Goal: Information Seeking & Learning: Learn about a topic

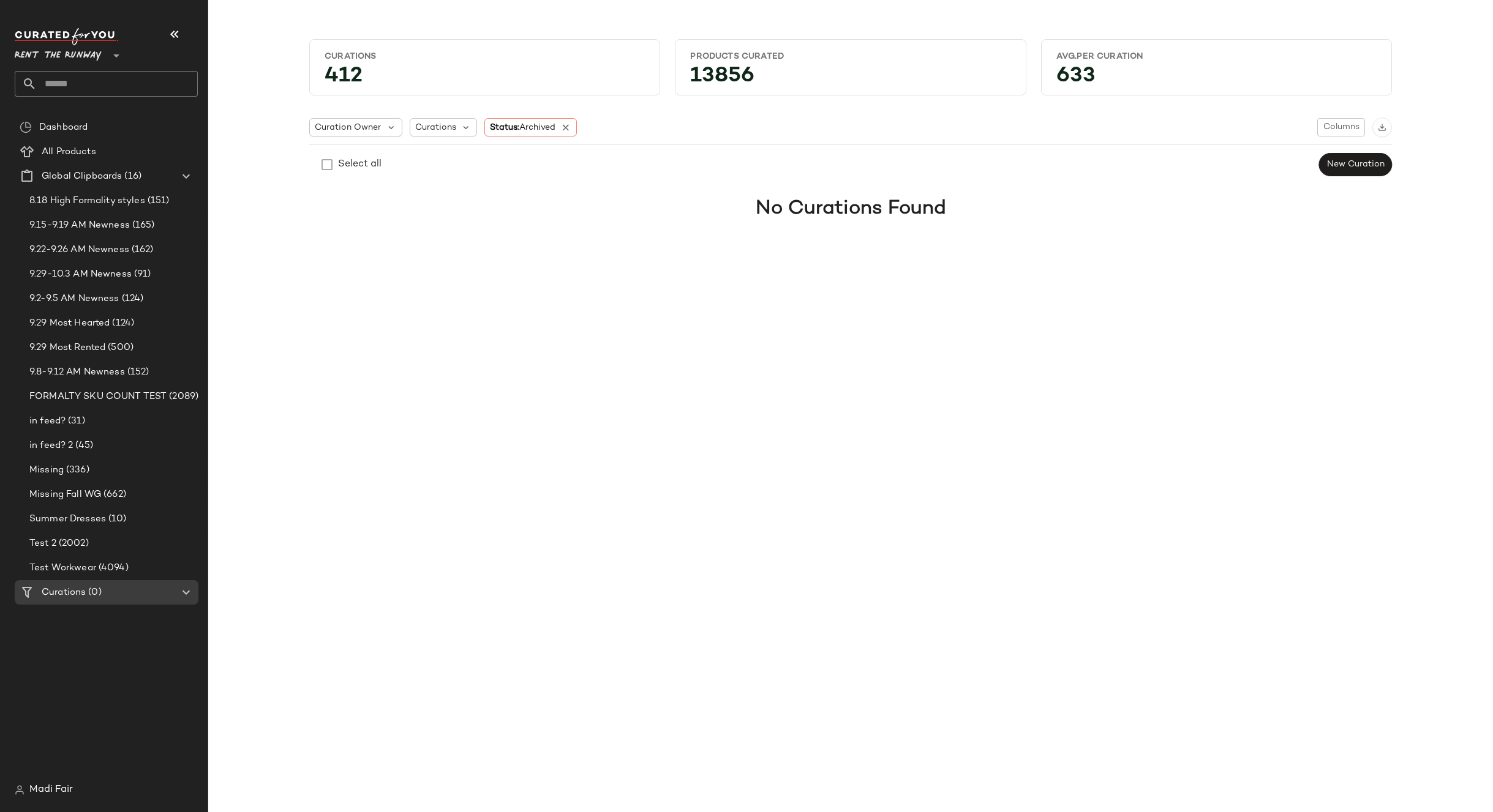
click at [68, 50] on span "Rent the Runway" at bounding box center [58, 53] width 87 height 22
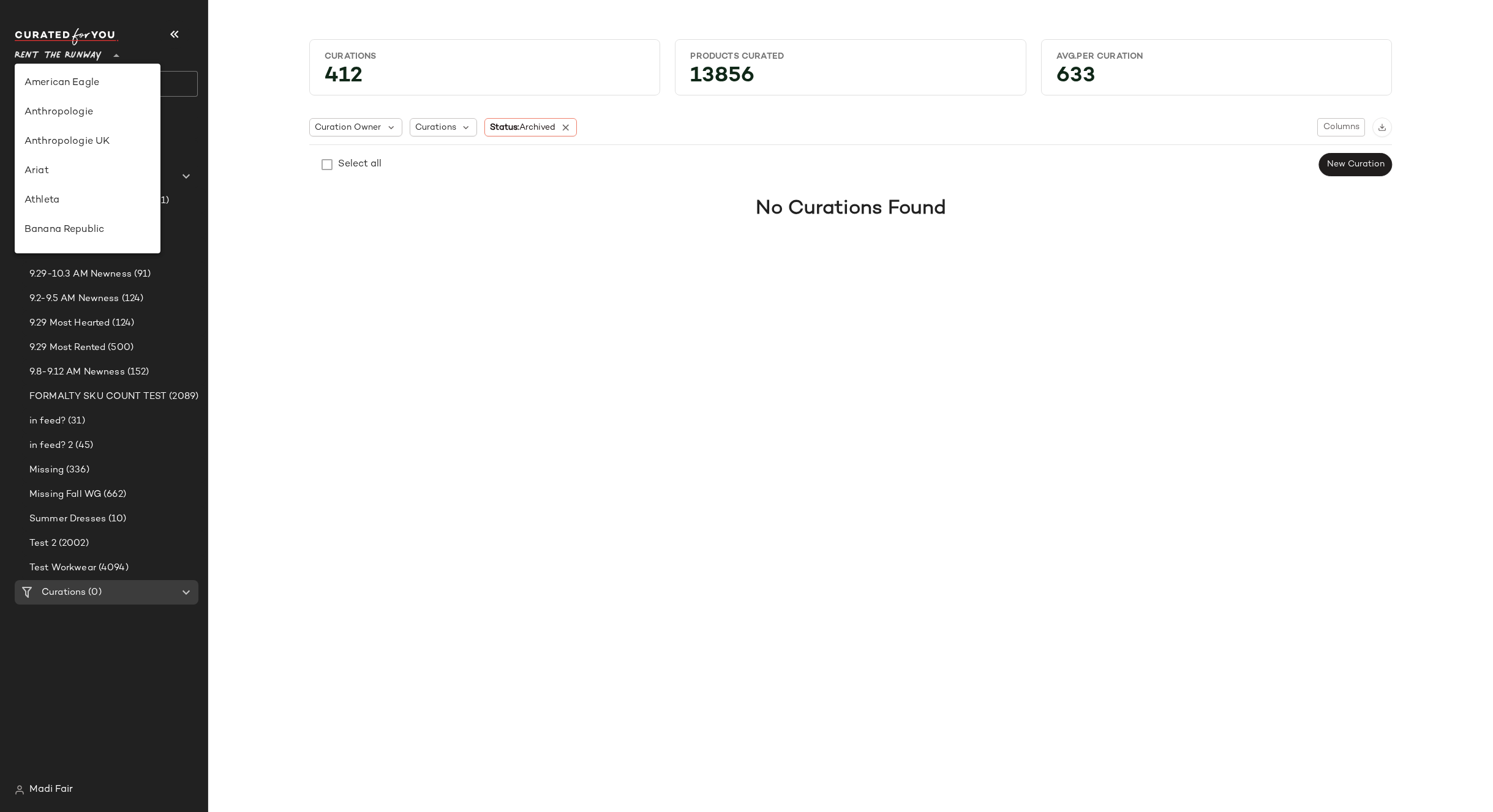
scroll to position [558, 0]
click at [95, 163] on div "Saks OFF 5TH" at bounding box center [87, 171] width 146 height 29
type input "**"
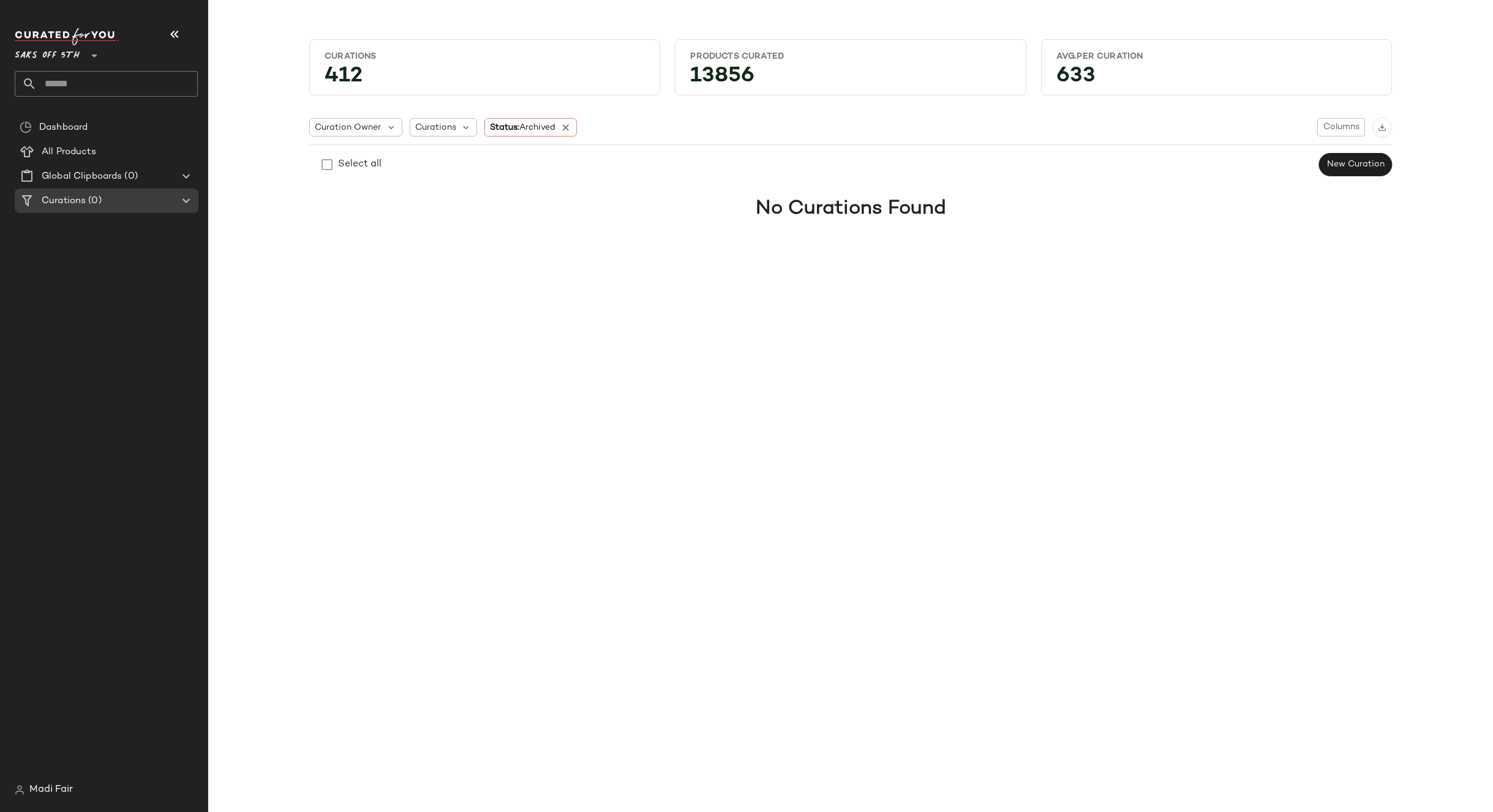
click at [93, 70] on div "Saks OFF 5TH **" at bounding box center [106, 62] width 184 height 69
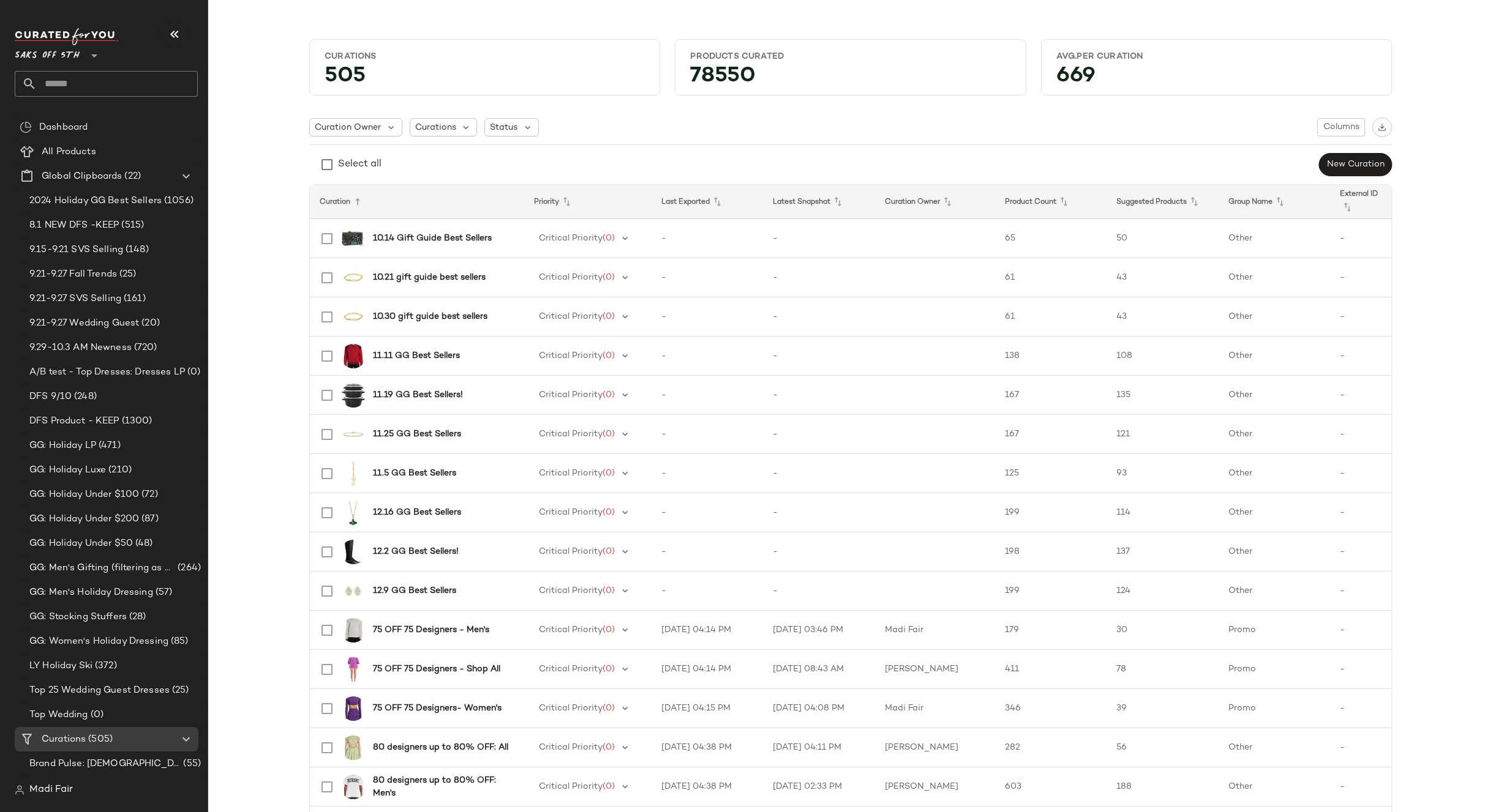
click at [94, 79] on input "text" at bounding box center [117, 84] width 161 height 26
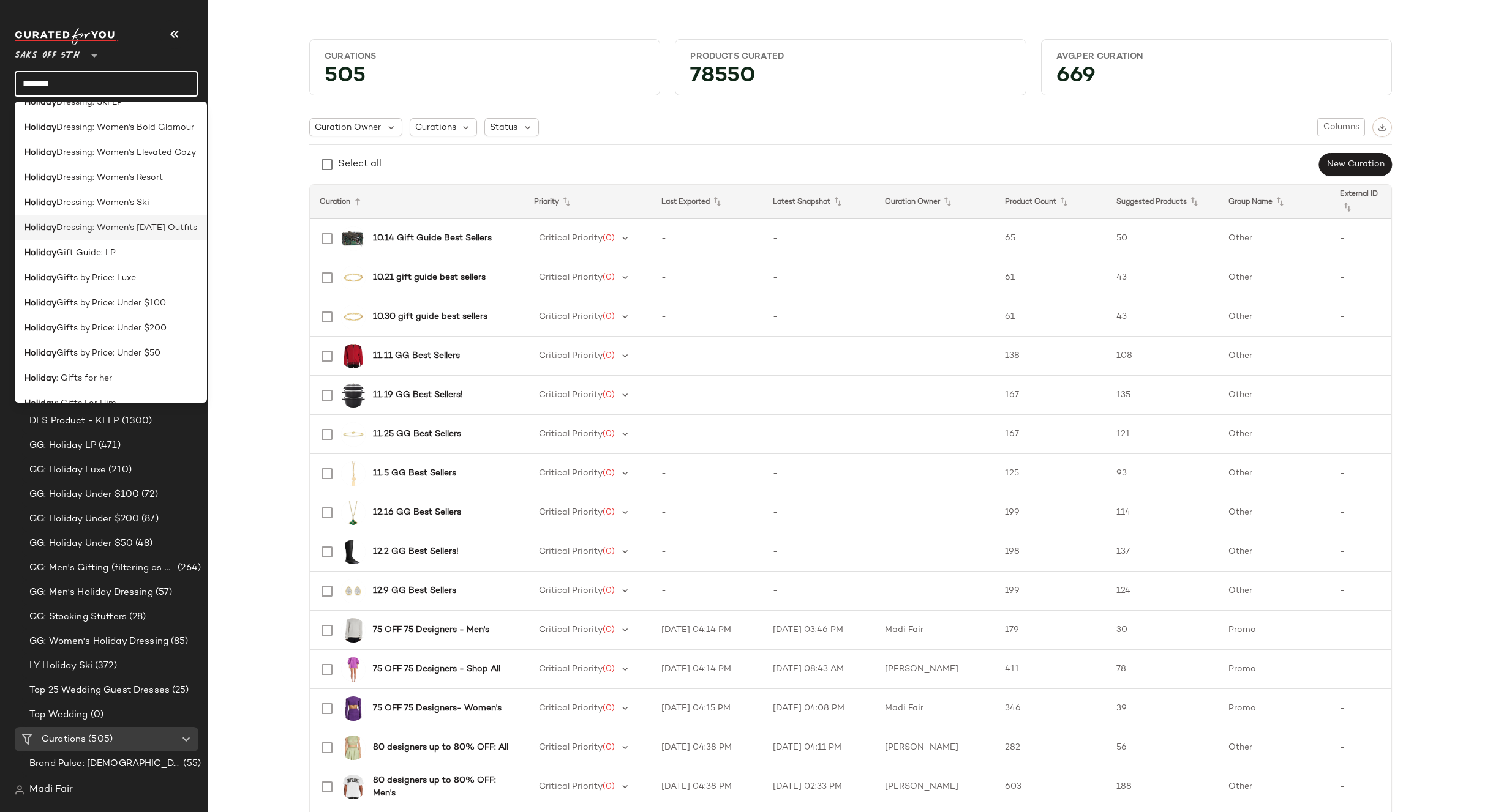
scroll to position [512, 0]
type input "*******"
click at [122, 355] on div "Holiday : Gifts For Him" at bounding box center [110, 360] width 173 height 12
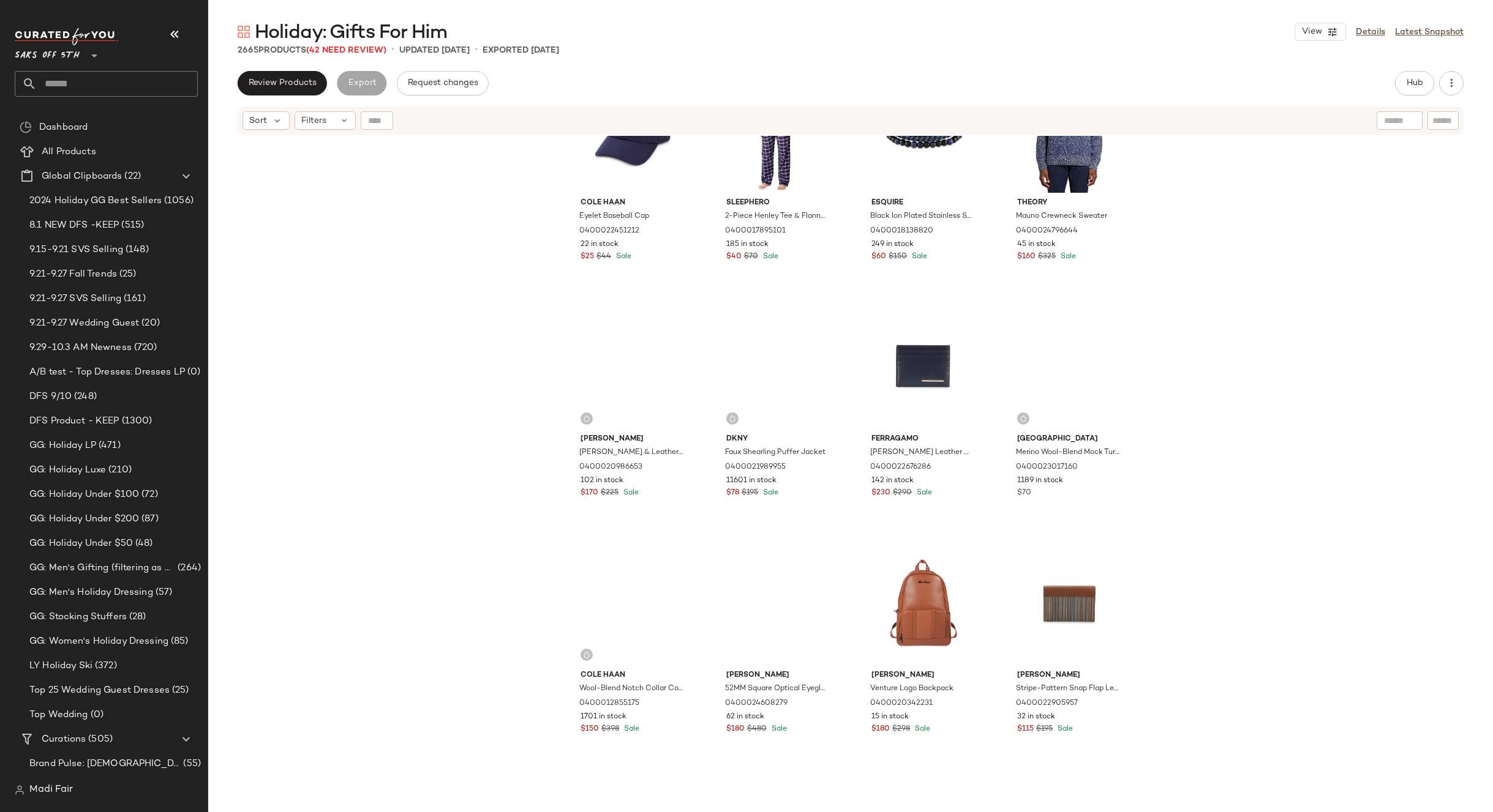
scroll to position [2213, 0]
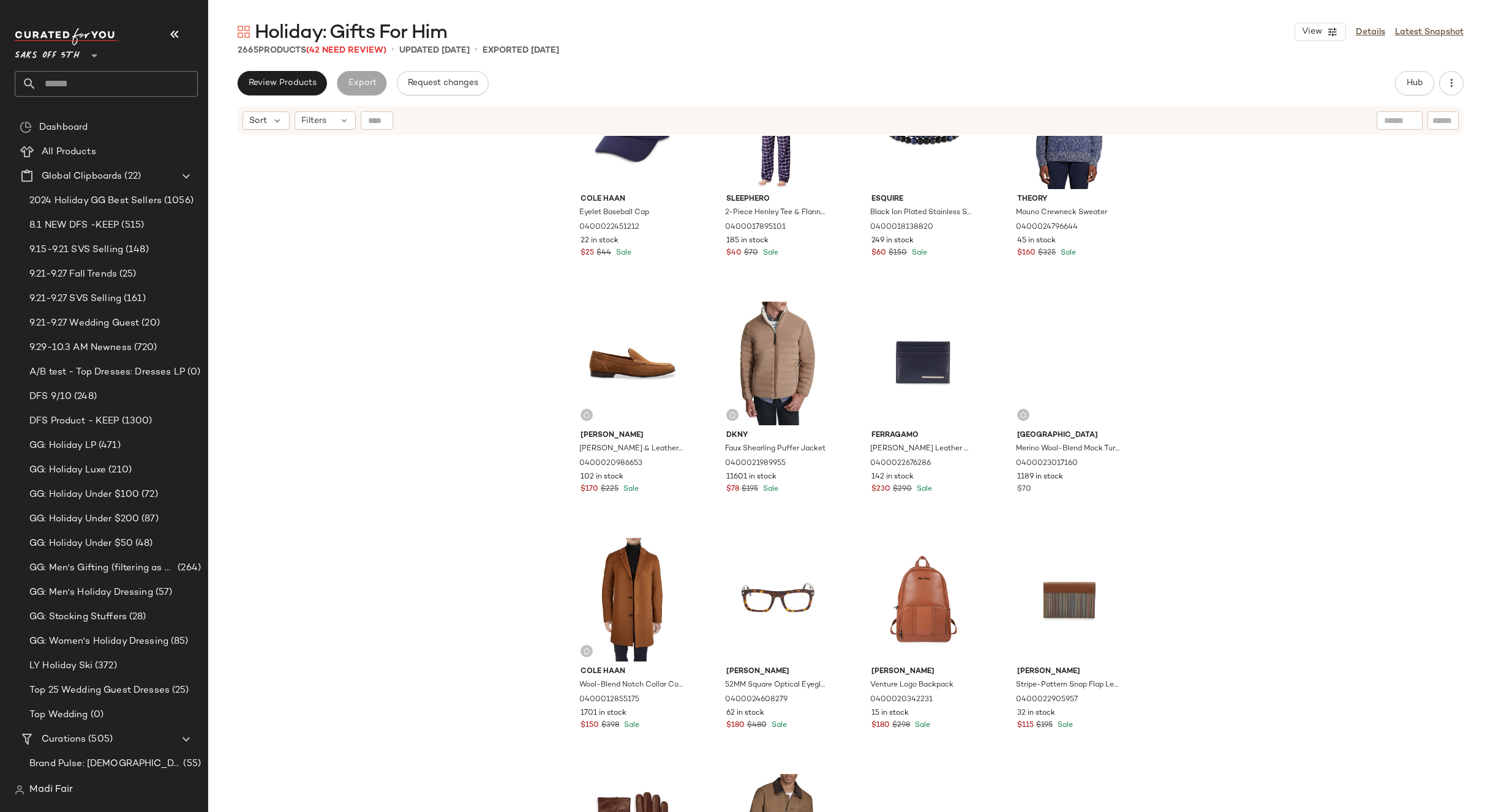
click at [83, 81] on input "text" at bounding box center [117, 84] width 161 height 26
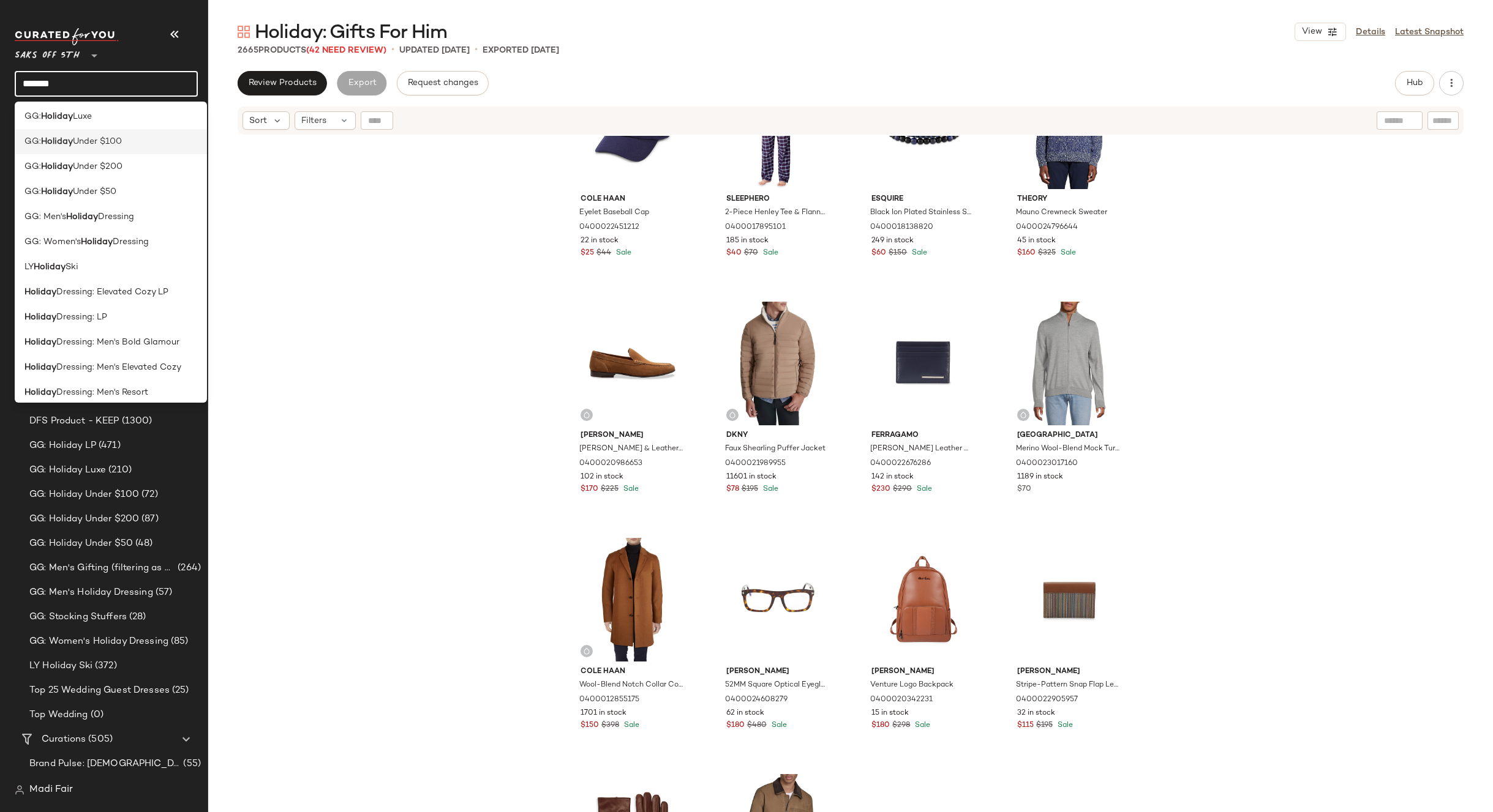
scroll to position [122, 0]
type input "*******"
click at [144, 273] on span "Dressing: Men's Bold Glamour" at bounding box center [118, 272] width 123 height 12
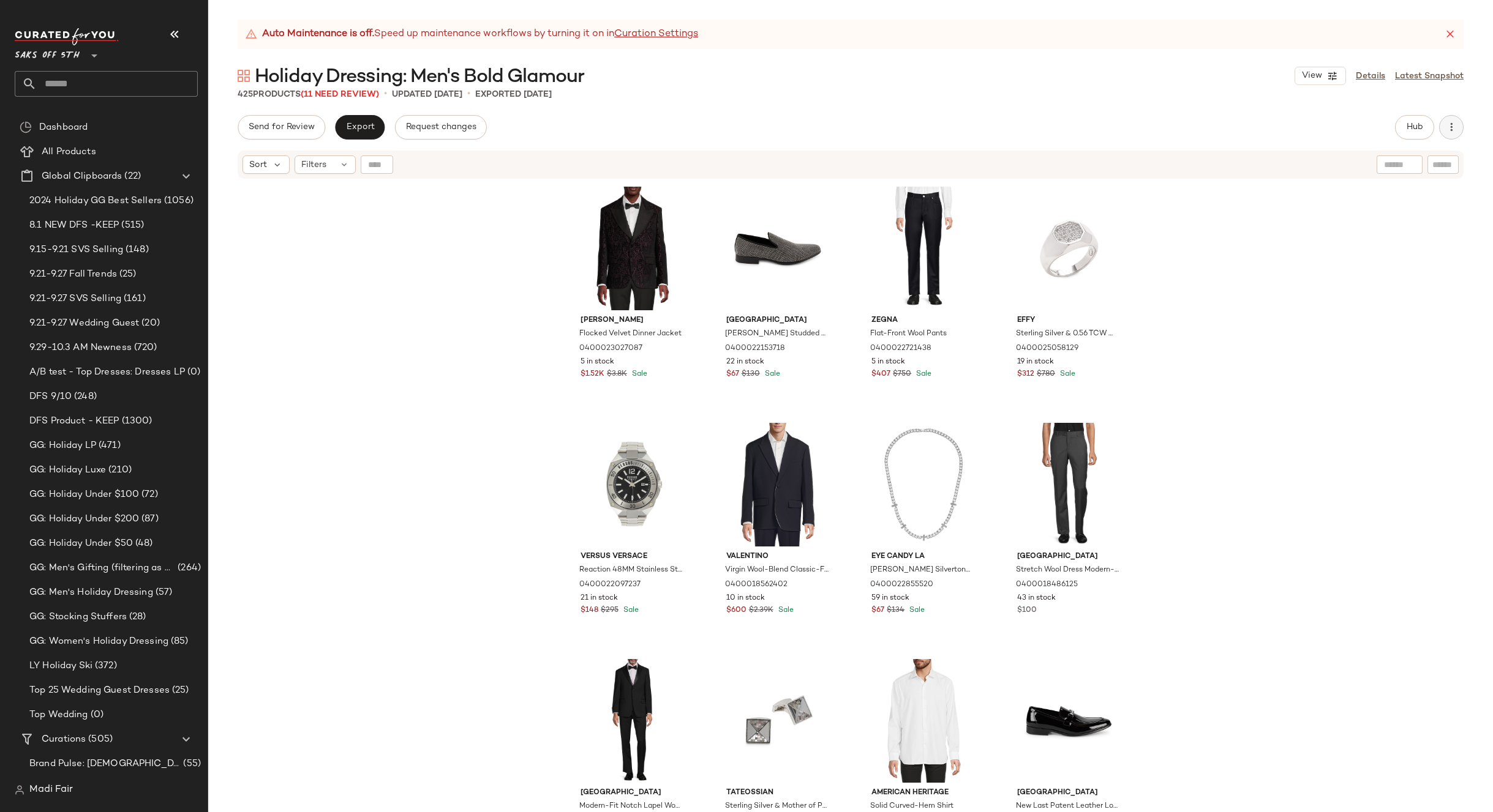
click at [1453, 134] on button "button" at bounding box center [1451, 126] width 24 height 24
click at [1375, 215] on span "View Moodboard" at bounding box center [1395, 222] width 115 height 12
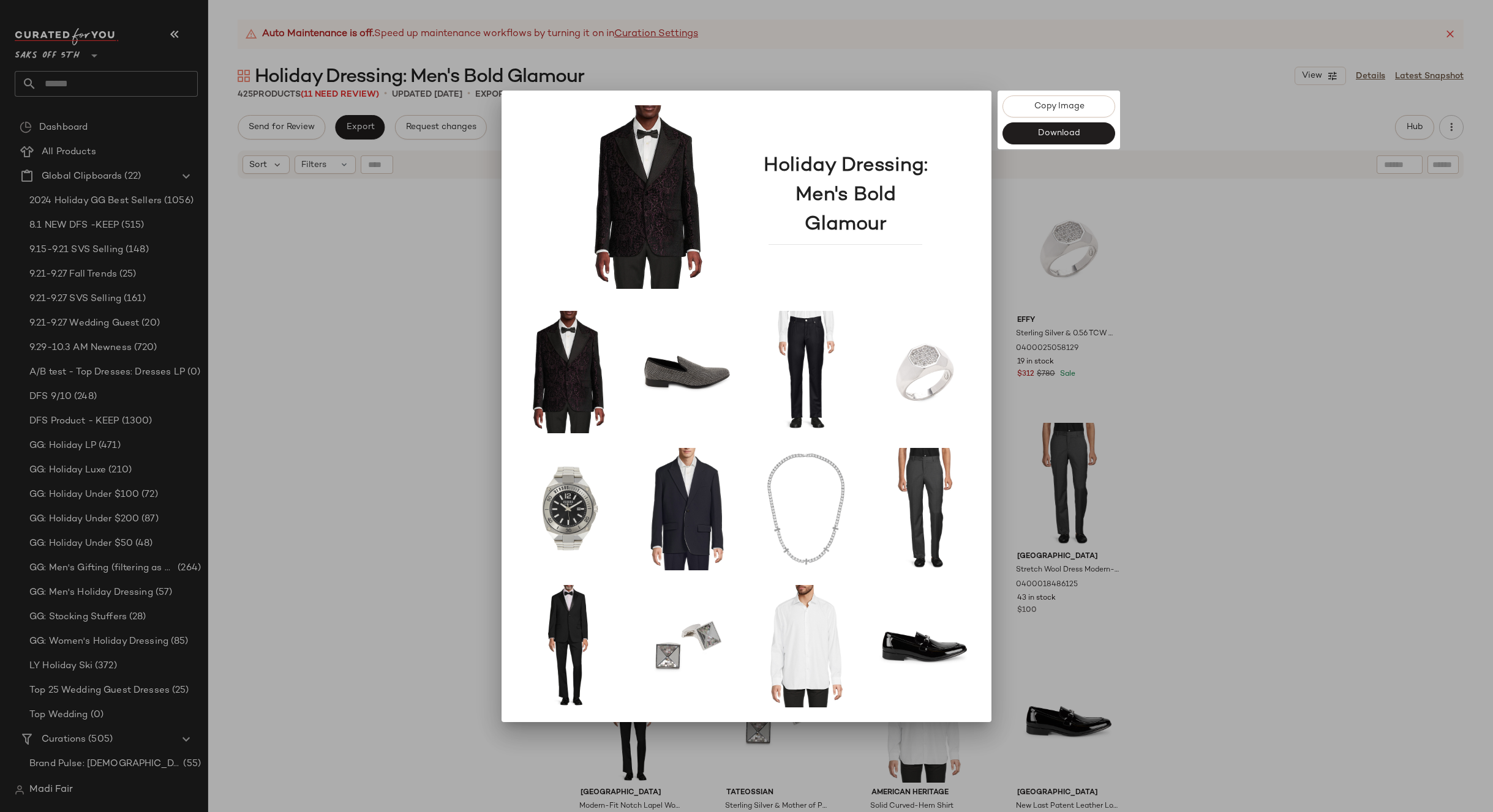
click at [1260, 255] on div at bounding box center [746, 406] width 1493 height 812
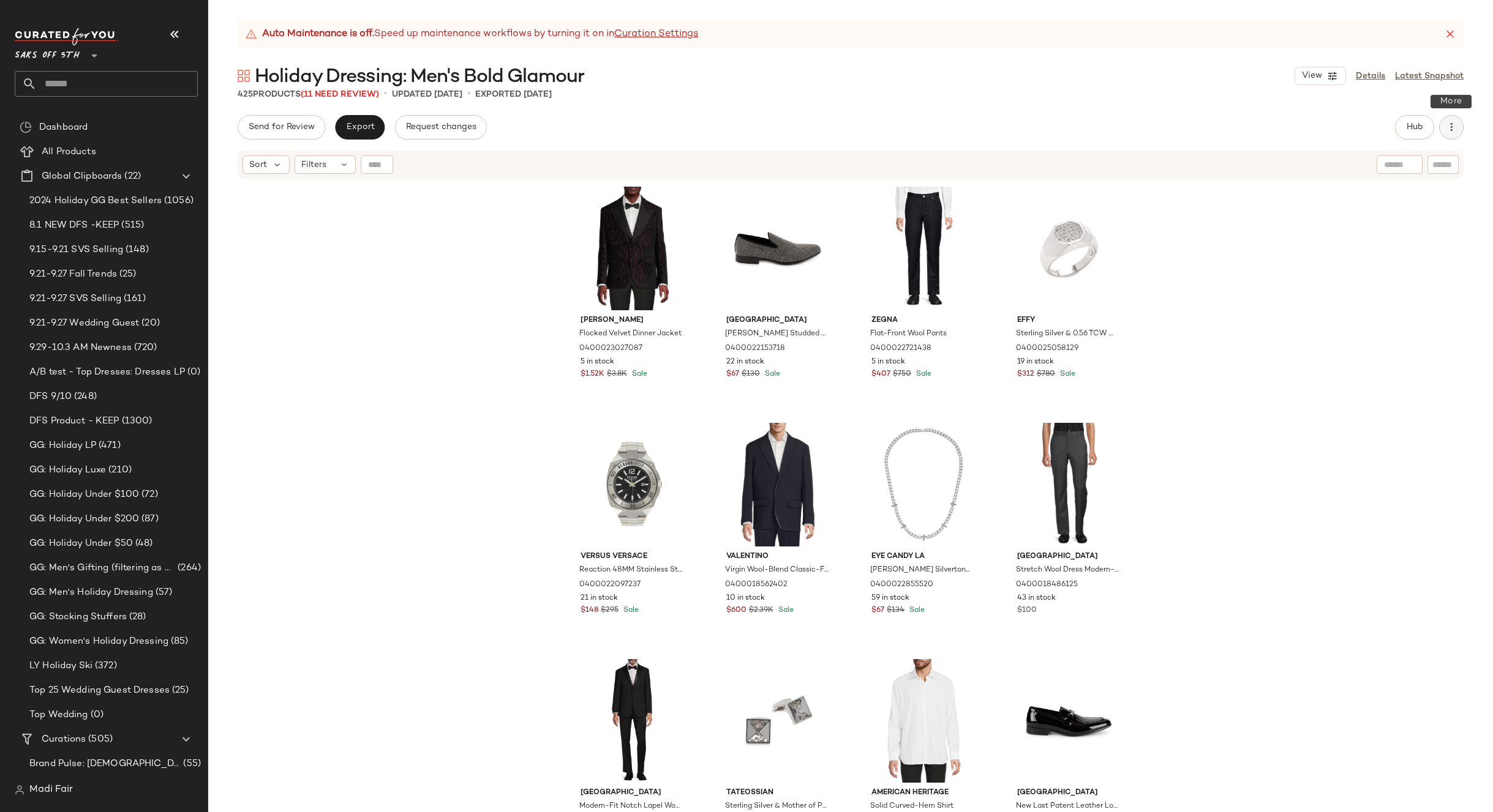
click at [1454, 122] on icon "button" at bounding box center [1451, 127] width 12 height 12
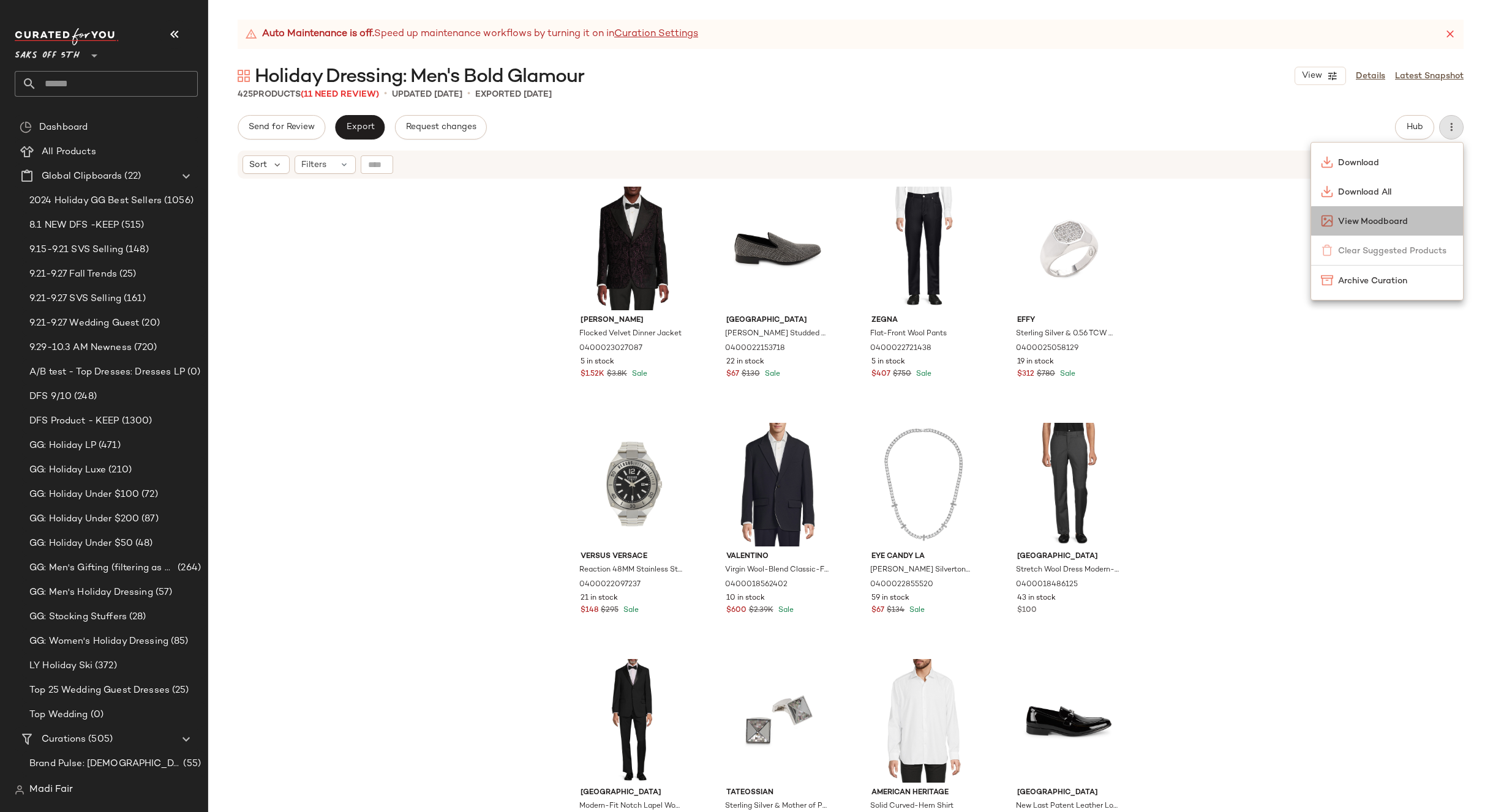
click at [1388, 214] on div "View Moodboard" at bounding box center [1387, 221] width 151 height 29
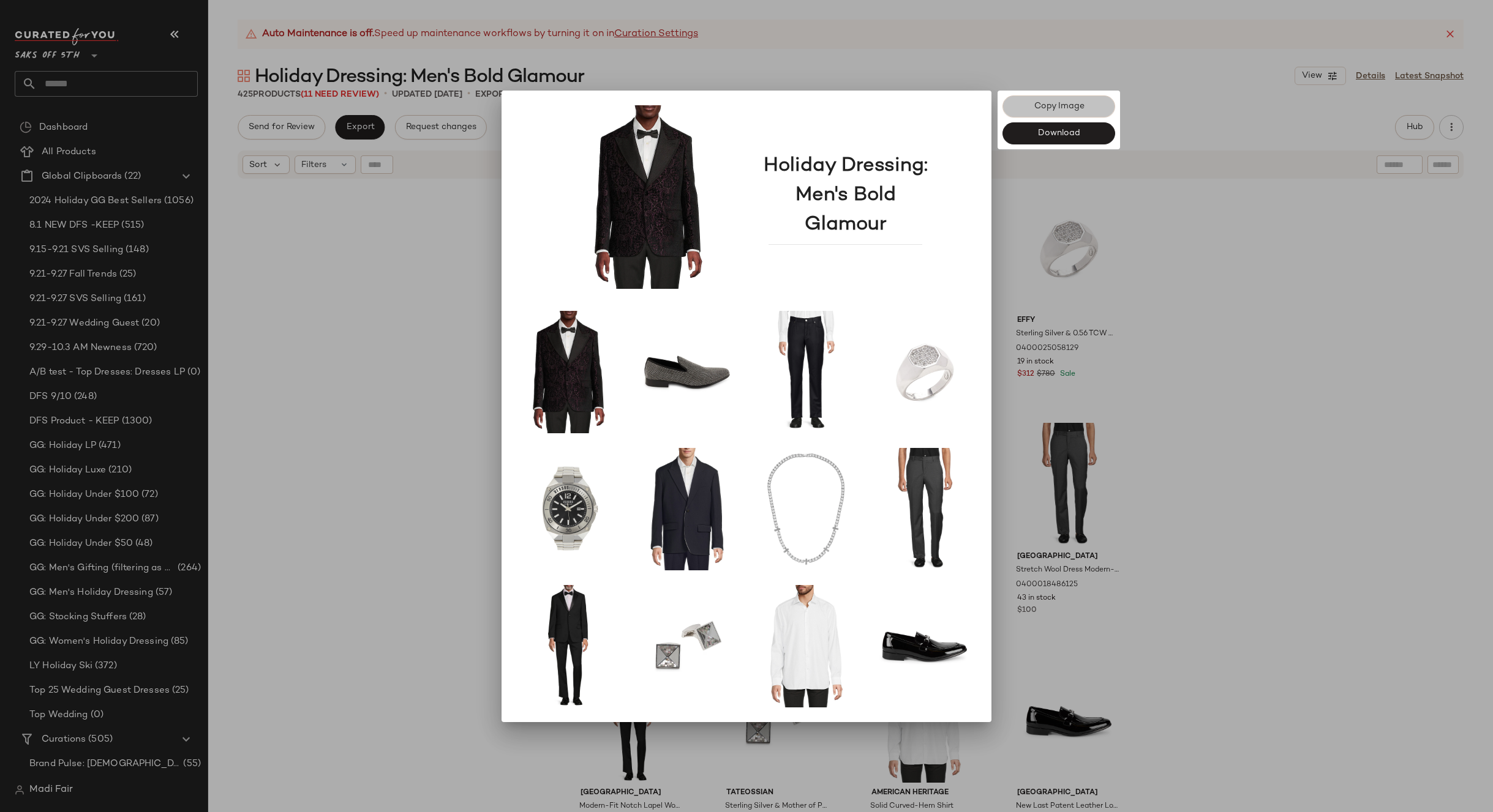
click at [1063, 106] on span "Copy Image" at bounding box center [1058, 106] width 51 height 10
click at [1254, 240] on div at bounding box center [746, 406] width 1493 height 812
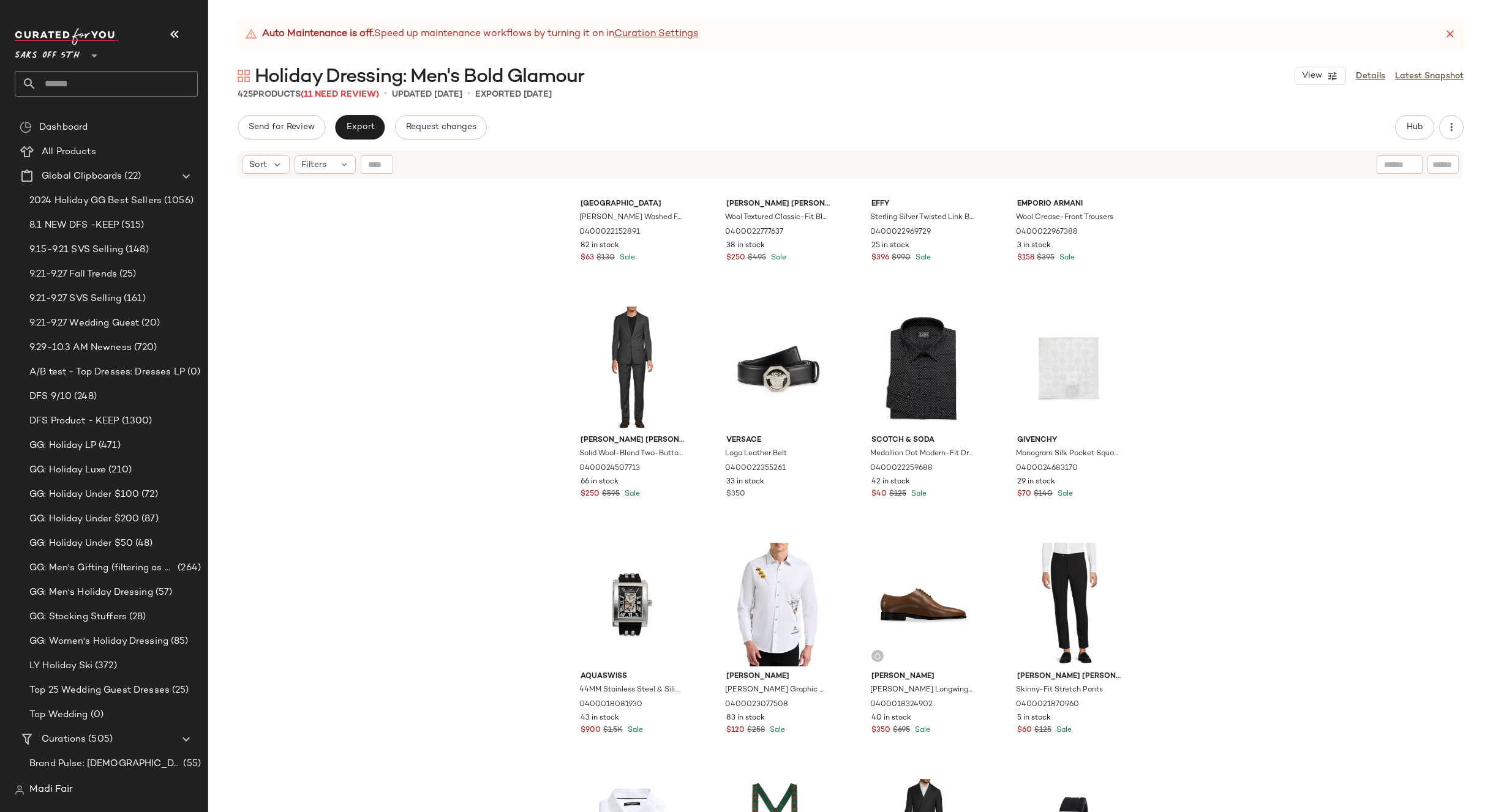
scroll to position [806, 0]
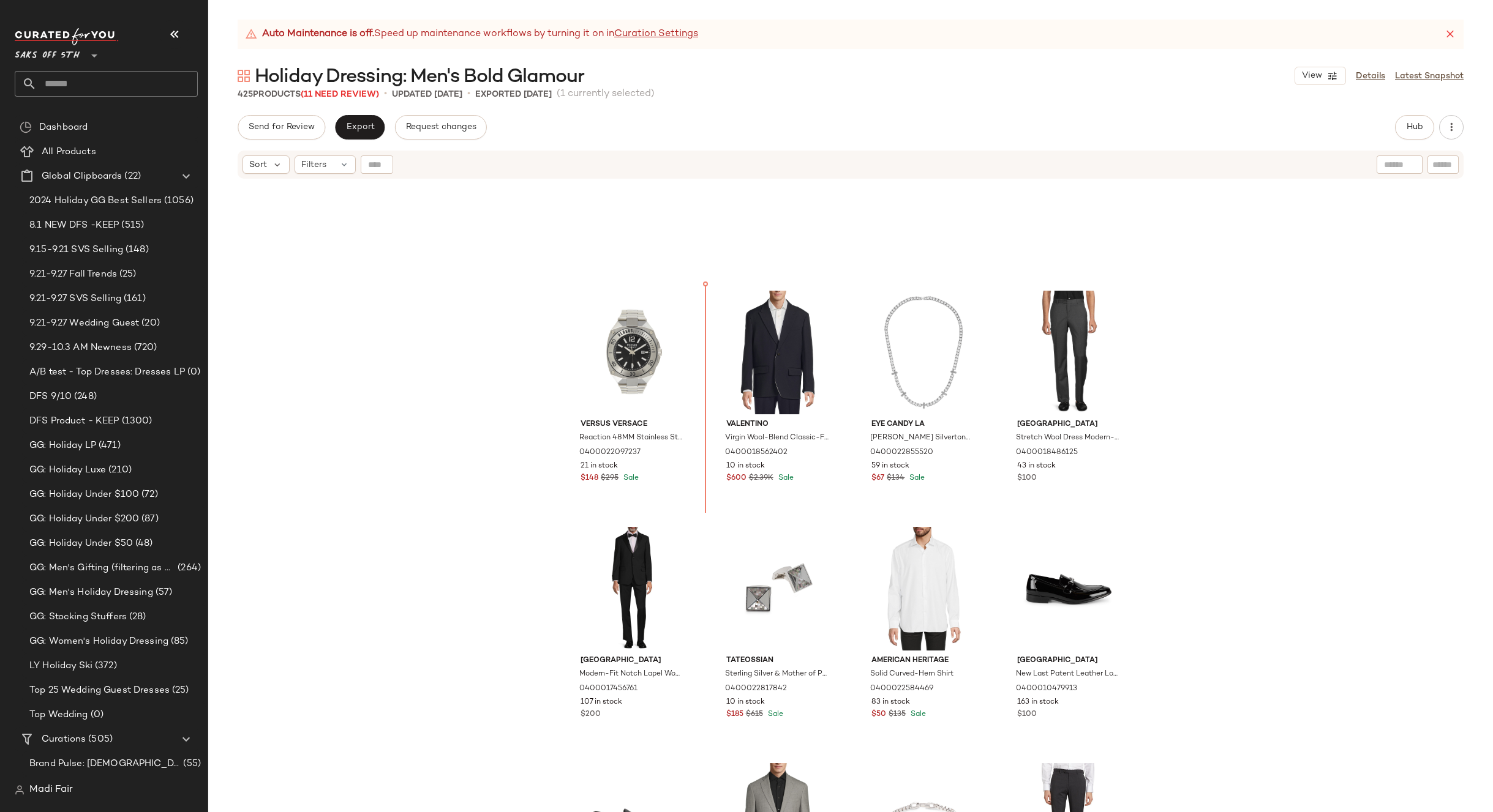
scroll to position [93, 0]
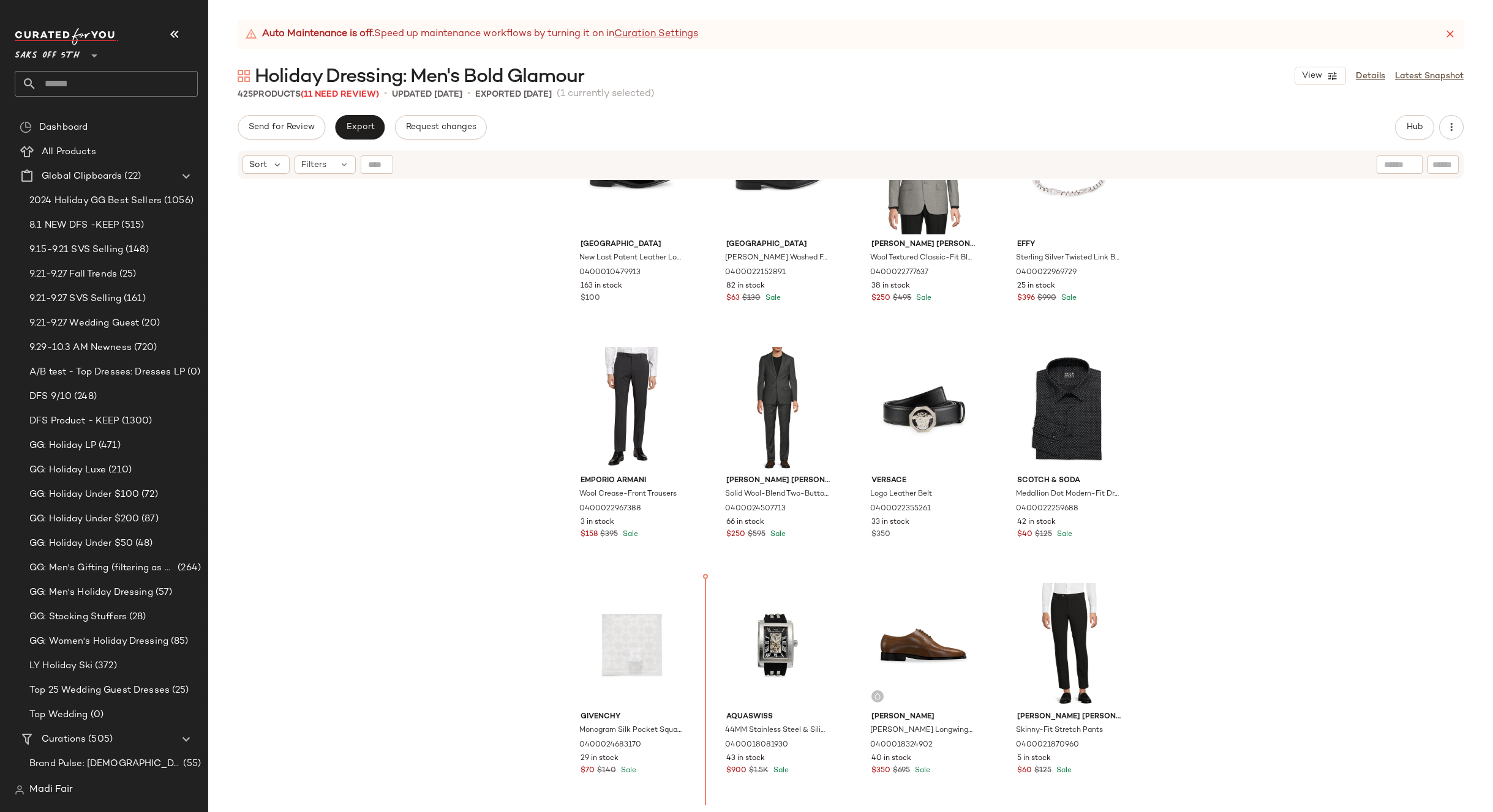
scroll to position [884, 0]
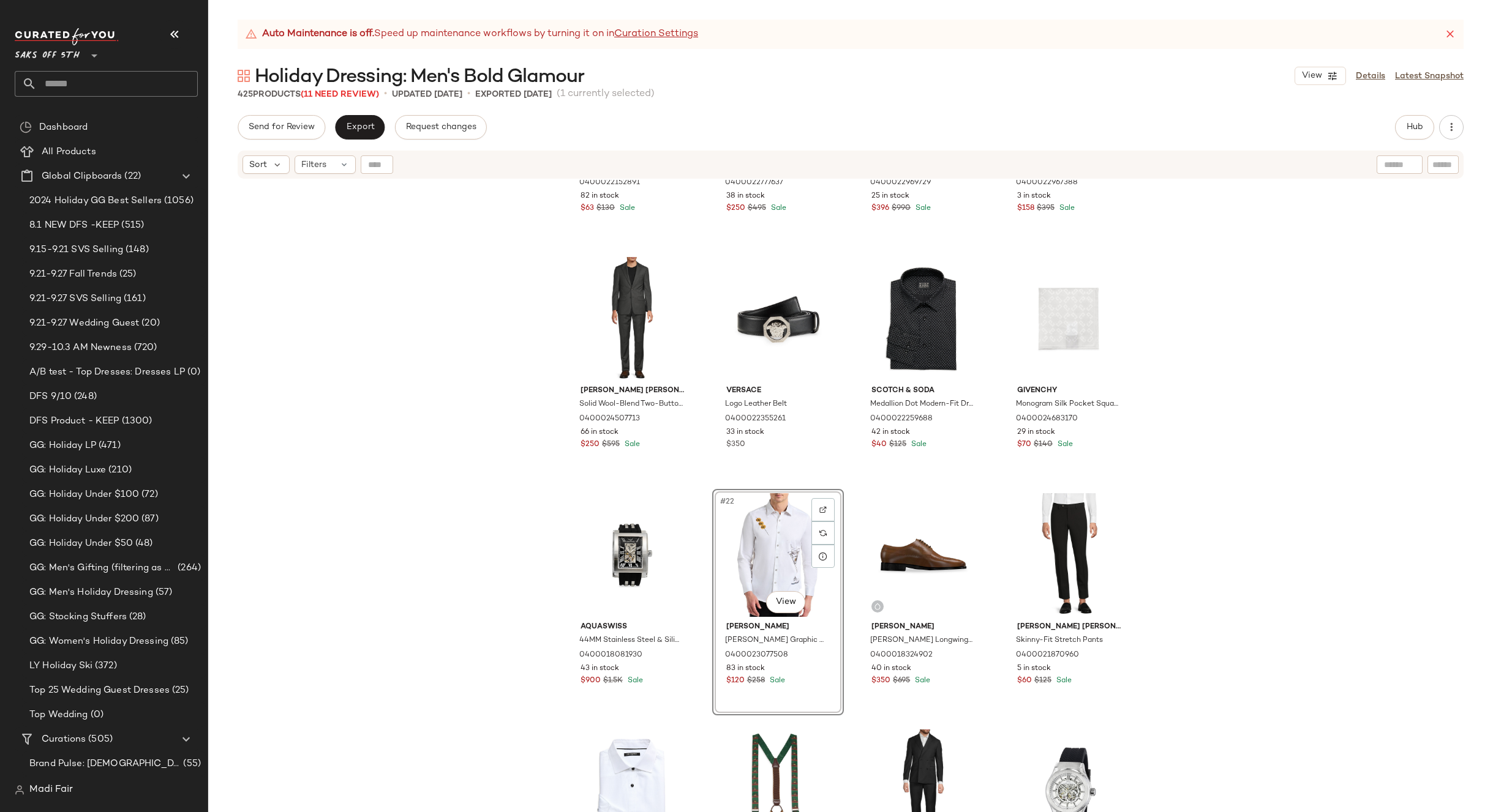
click at [1157, 533] on div "[GEOGRAPHIC_DATA] [PERSON_NAME] Washed Faux-Leather Loafers 0400022152891 82 in…" at bounding box center [851, 511] width 1285 height 663
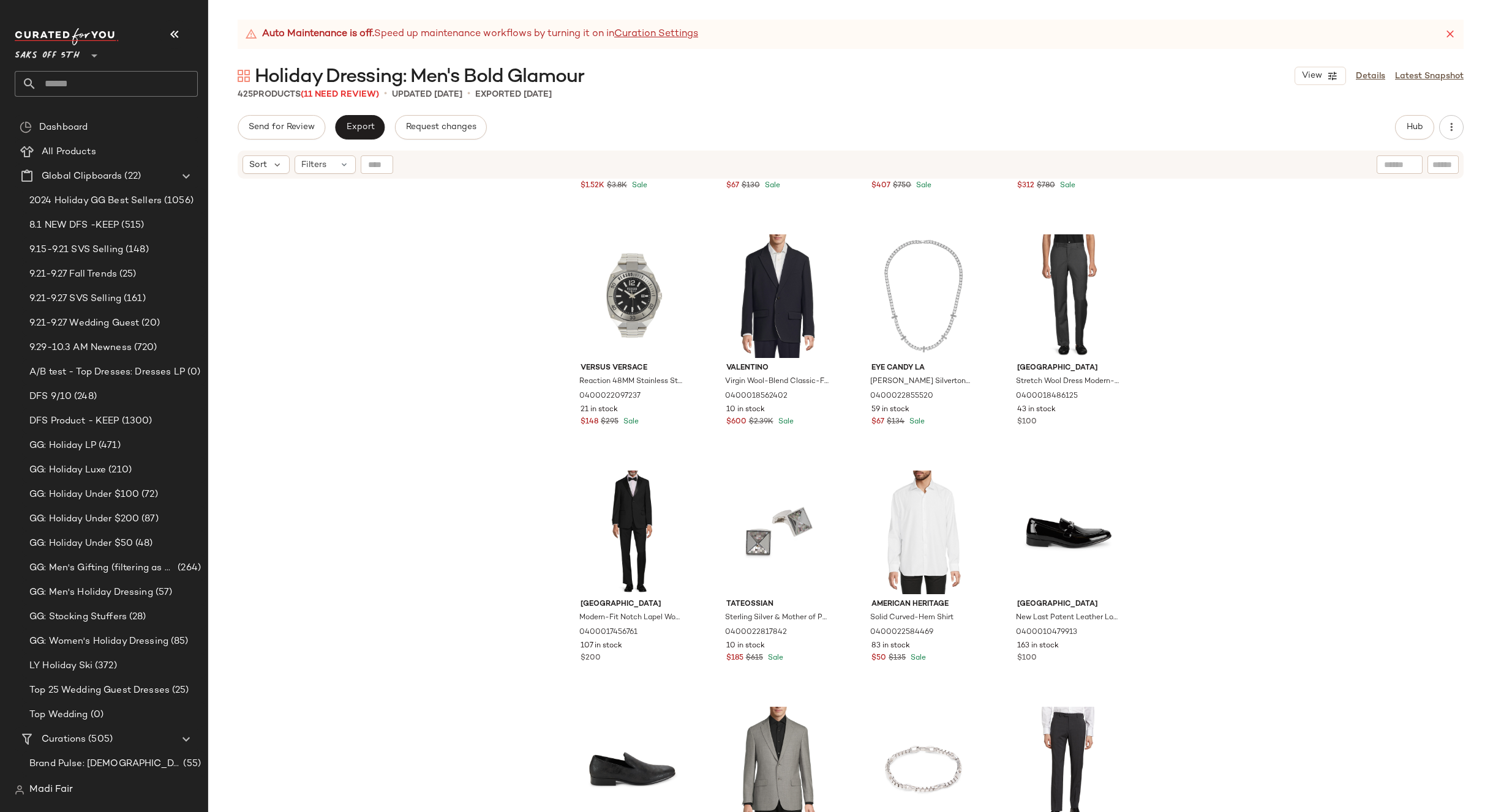
scroll to position [245, 0]
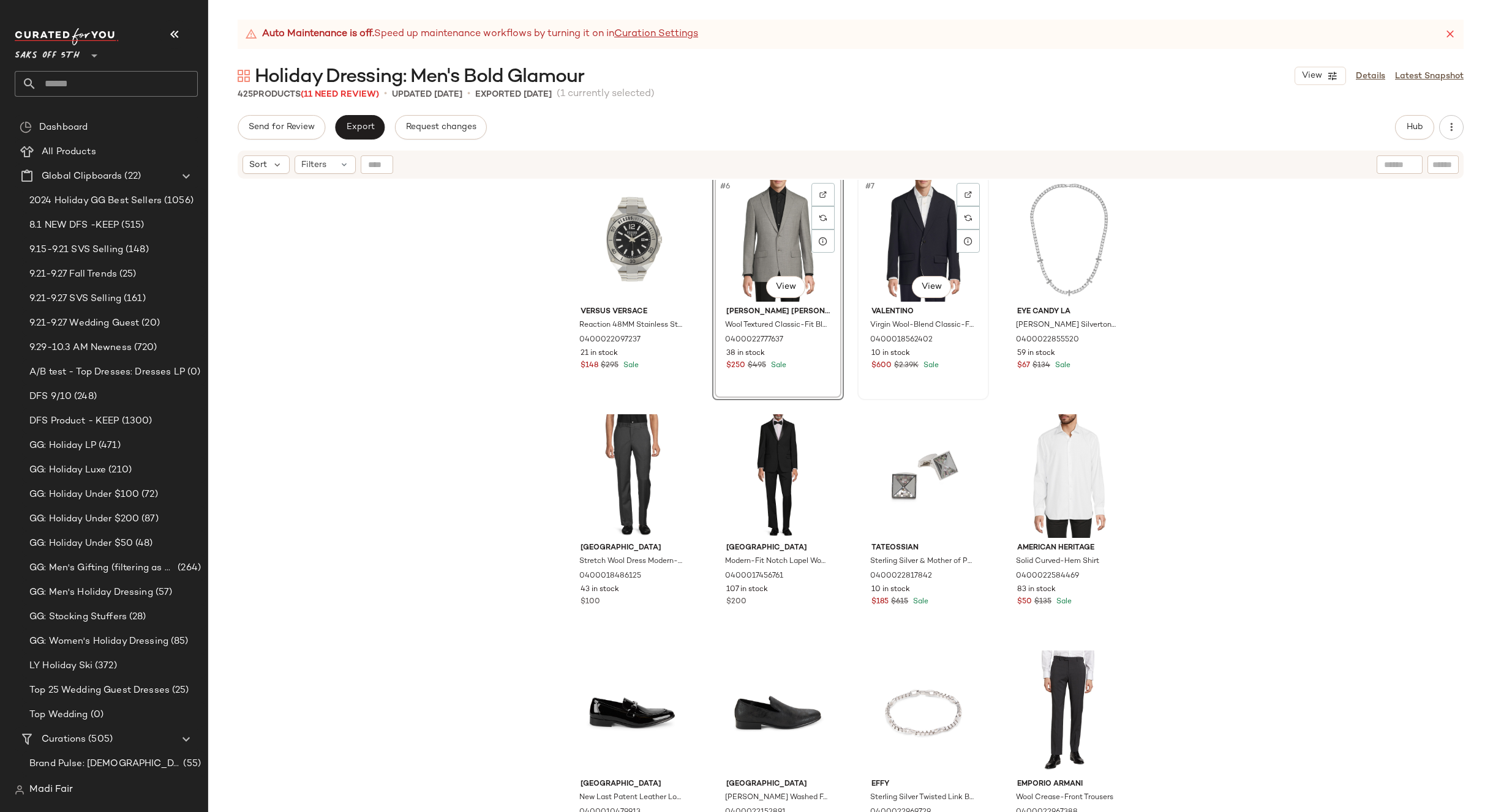
scroll to position [244, 0]
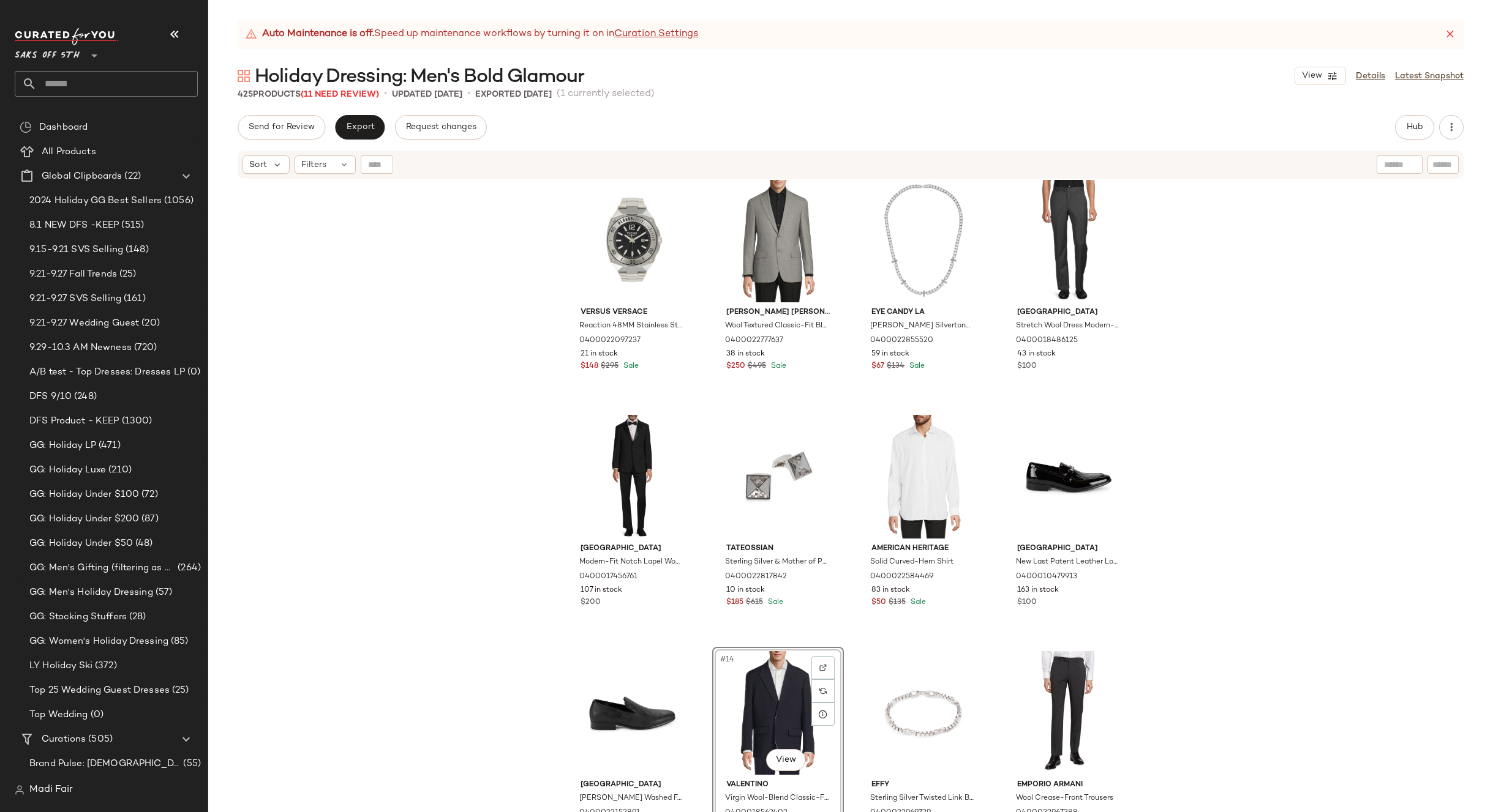
click at [1223, 563] on div "[PERSON_NAME] Flocked Velvet Dinner Jacket 0400023027087 5 in stock $1.52K $3.8…" at bounding box center [851, 511] width 1285 height 663
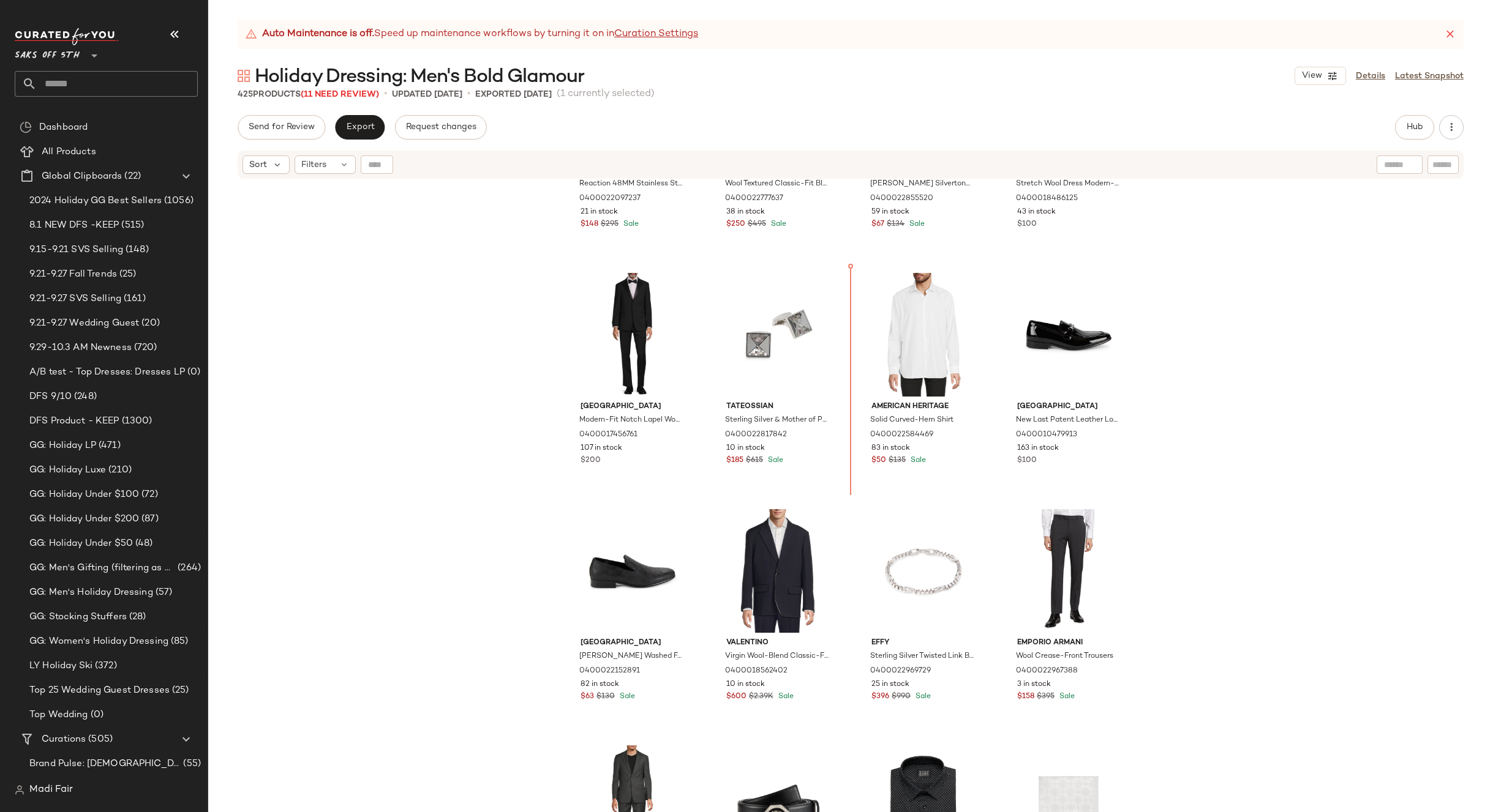
scroll to position [391, 0]
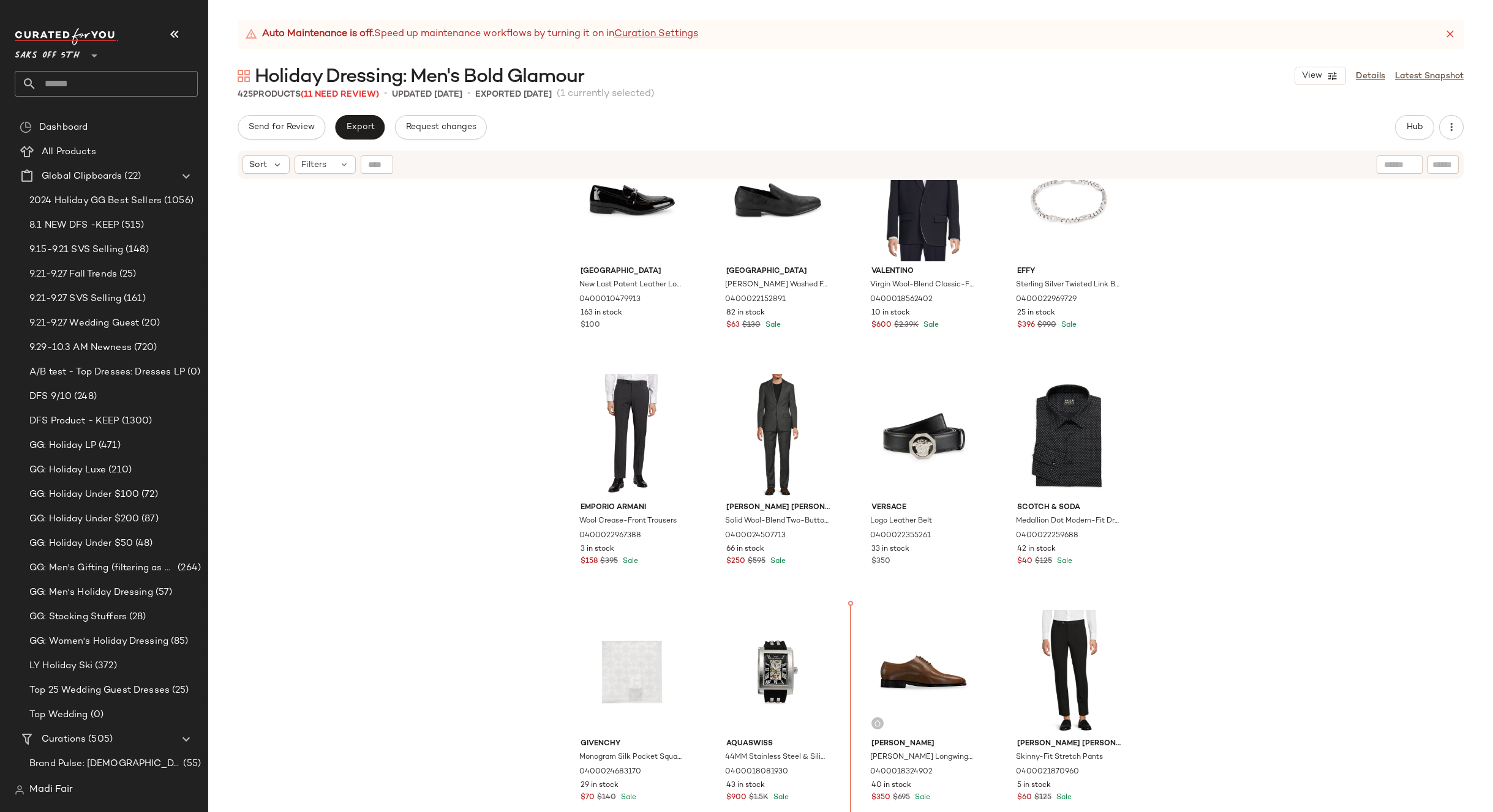
scroll to position [775, 0]
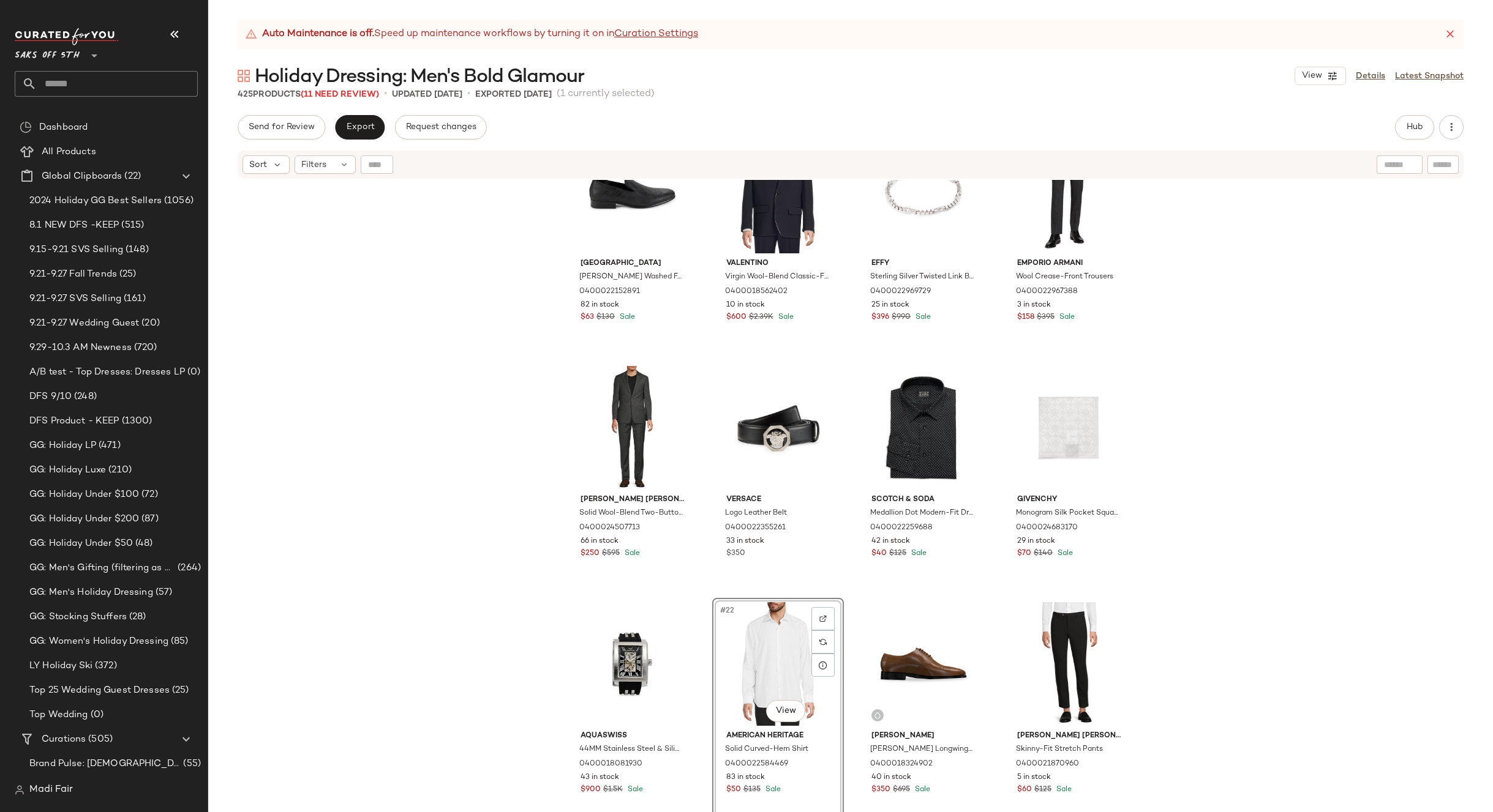
click at [1269, 556] on div "[GEOGRAPHIC_DATA] [PERSON_NAME] Washed Faux-Leather Loafers 0400022152891 82 in…" at bounding box center [851, 511] width 1285 height 663
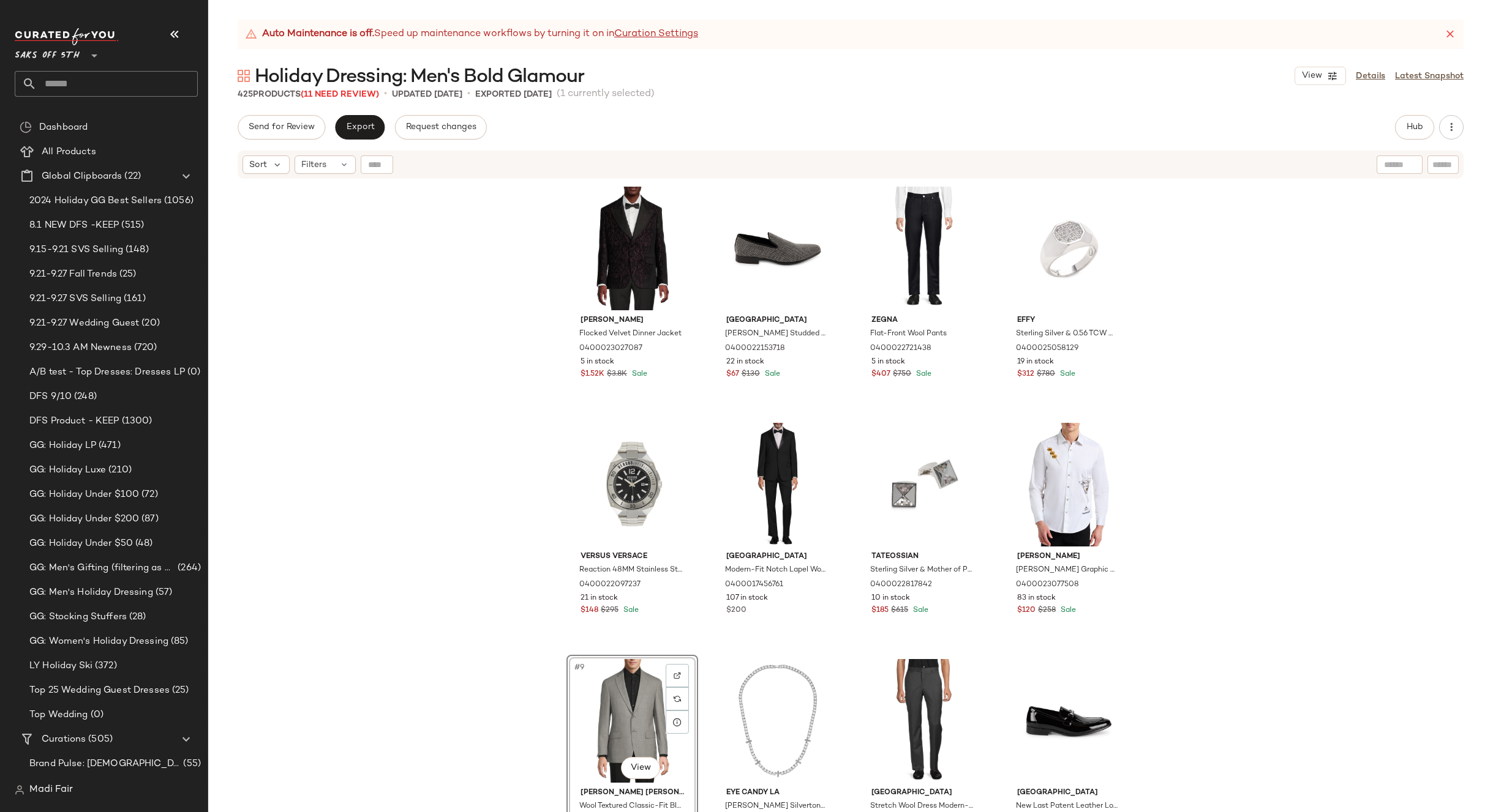
click at [1173, 613] on div "[PERSON_NAME] Flocked Velvet Dinner Jacket 0400023027087 5 in stock $1.52K $3.8…" at bounding box center [851, 511] width 1285 height 663
drag, startPoint x: 1296, startPoint y: 296, endPoint x: 1402, endPoint y: 168, distance: 166.2
click at [1296, 295] on div "[PERSON_NAME] Flocked Velvet Dinner Jacket 0400023027087 5 in stock $1.52K $3.8…" at bounding box center [851, 511] width 1285 height 663
click at [1450, 125] on icon "button" at bounding box center [1451, 127] width 12 height 12
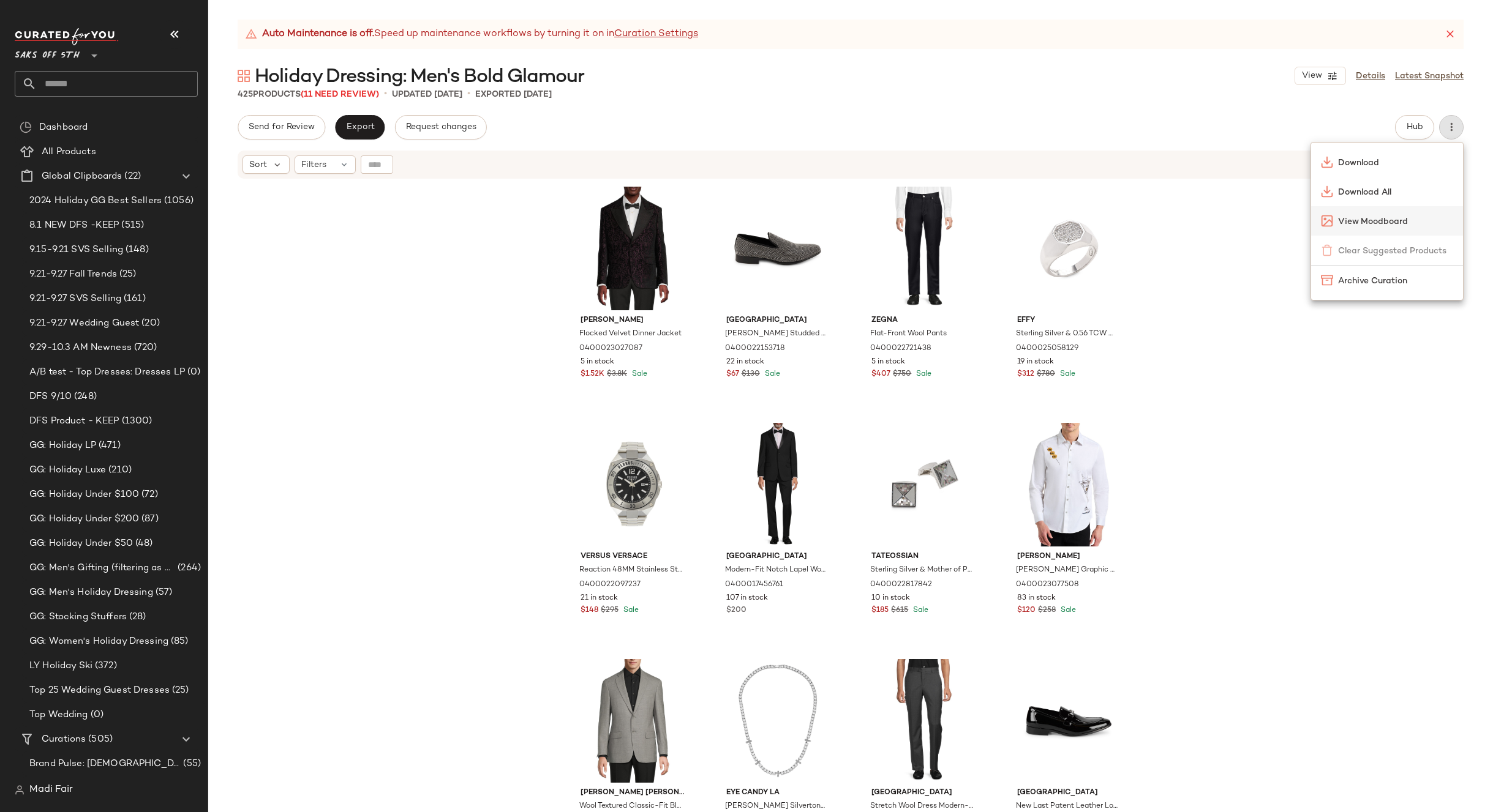
click at [1396, 218] on span "View Moodboard" at bounding box center [1395, 222] width 115 height 12
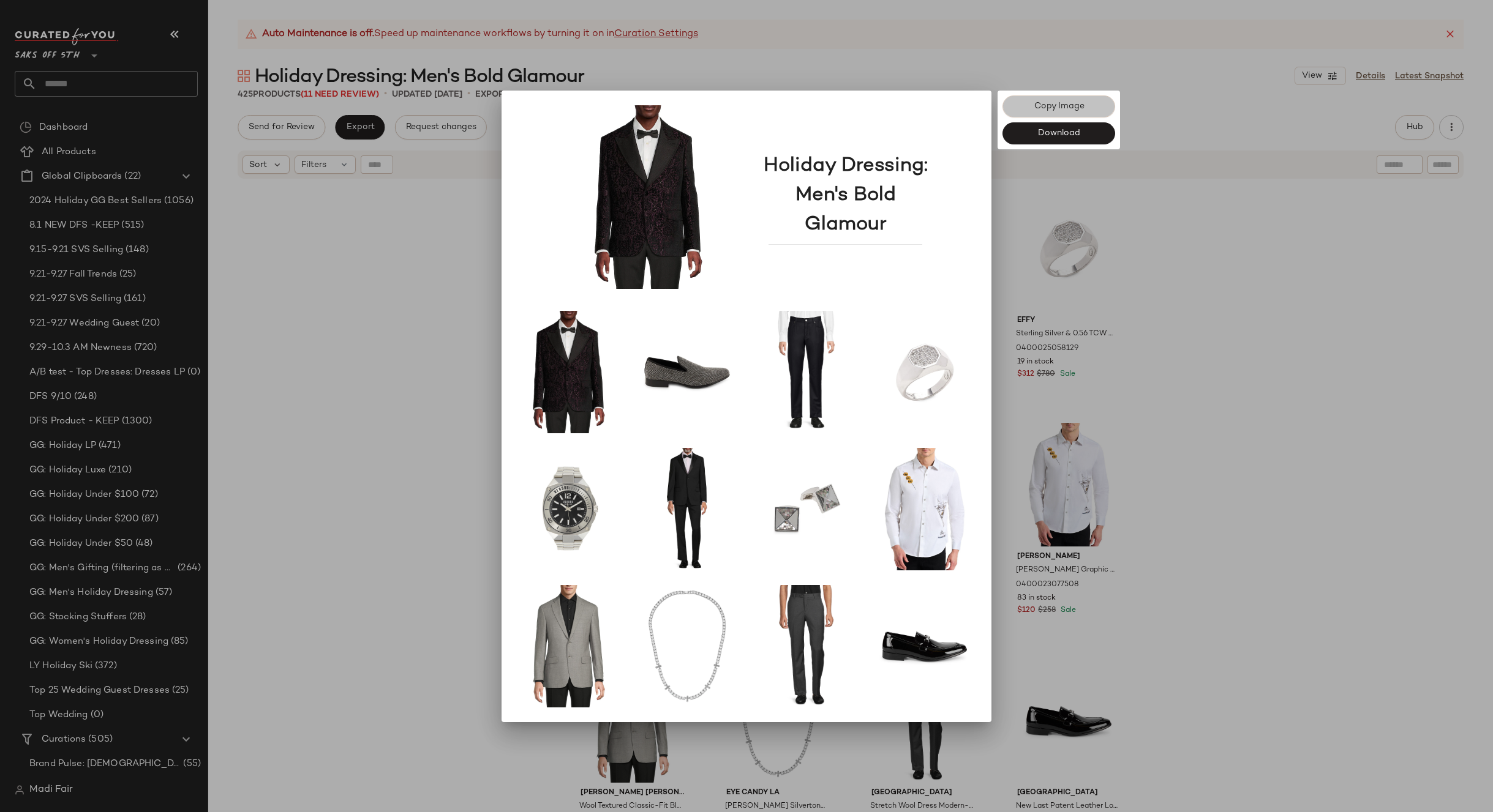
click at [1070, 105] on span "Copy Image" at bounding box center [1058, 106] width 51 height 10
click at [1273, 272] on div at bounding box center [746, 406] width 1493 height 812
